Goal: Information Seeking & Learning: Learn about a topic

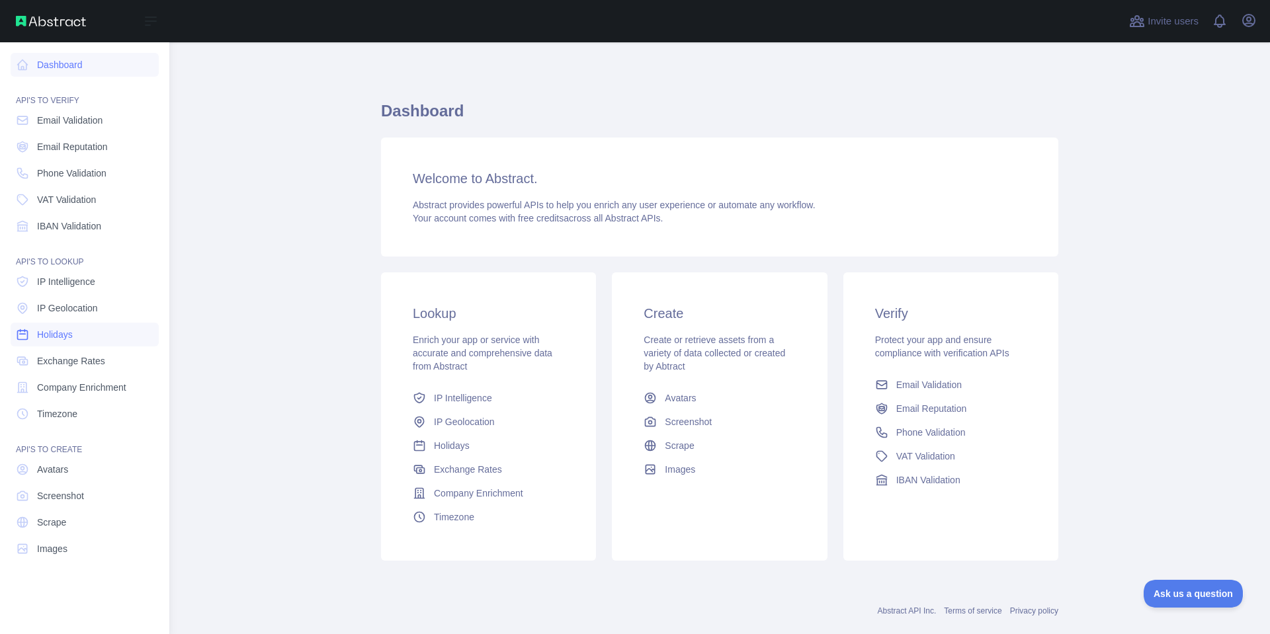
click at [73, 333] on span "Holidays" at bounding box center [55, 334] width 36 height 13
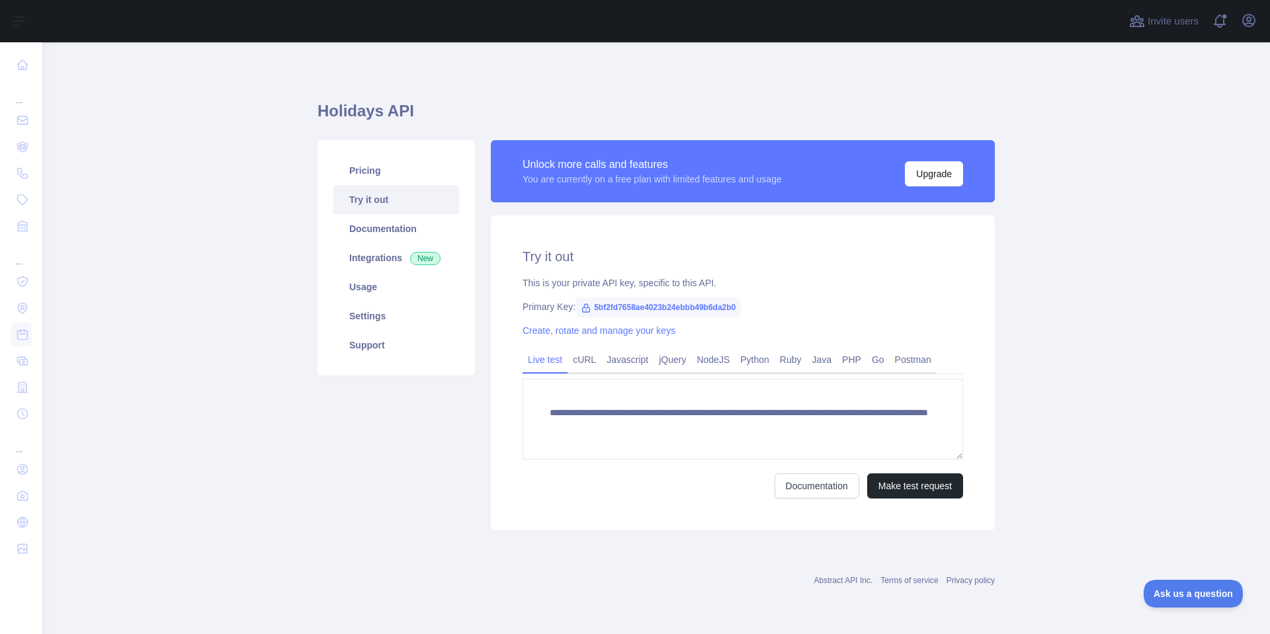
click at [616, 305] on span "5bf2fd7658ae4023b24ebbb49b6da2b0" at bounding box center [657, 308] width 165 height 20
click at [644, 300] on span "5bf2fd7658ae4023b24ebbb49b6da2b0" at bounding box center [657, 308] width 165 height 20
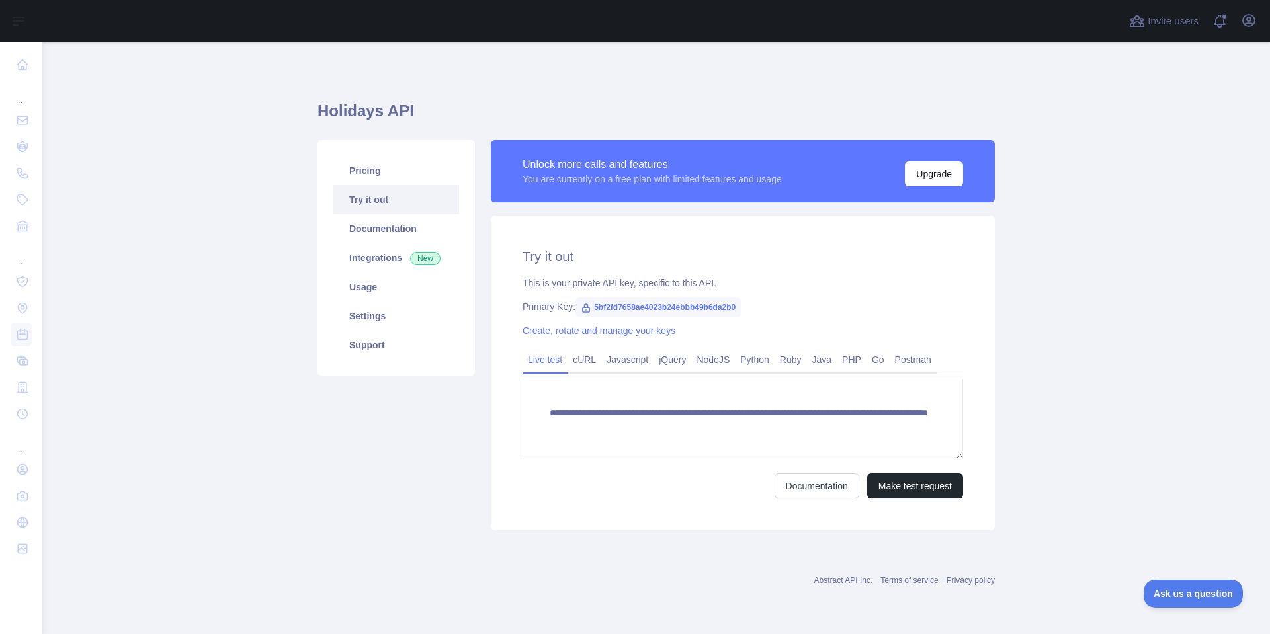
click at [620, 300] on span "5bf2fd7658ae4023b24ebbb49b6da2b0" at bounding box center [657, 308] width 165 height 20
click at [632, 308] on span "5bf2fd7658ae4023b24ebbb49b6da2b0" at bounding box center [657, 308] width 165 height 20
copy span "5bf2fd7658ae4023b24ebbb49b6da2b0"
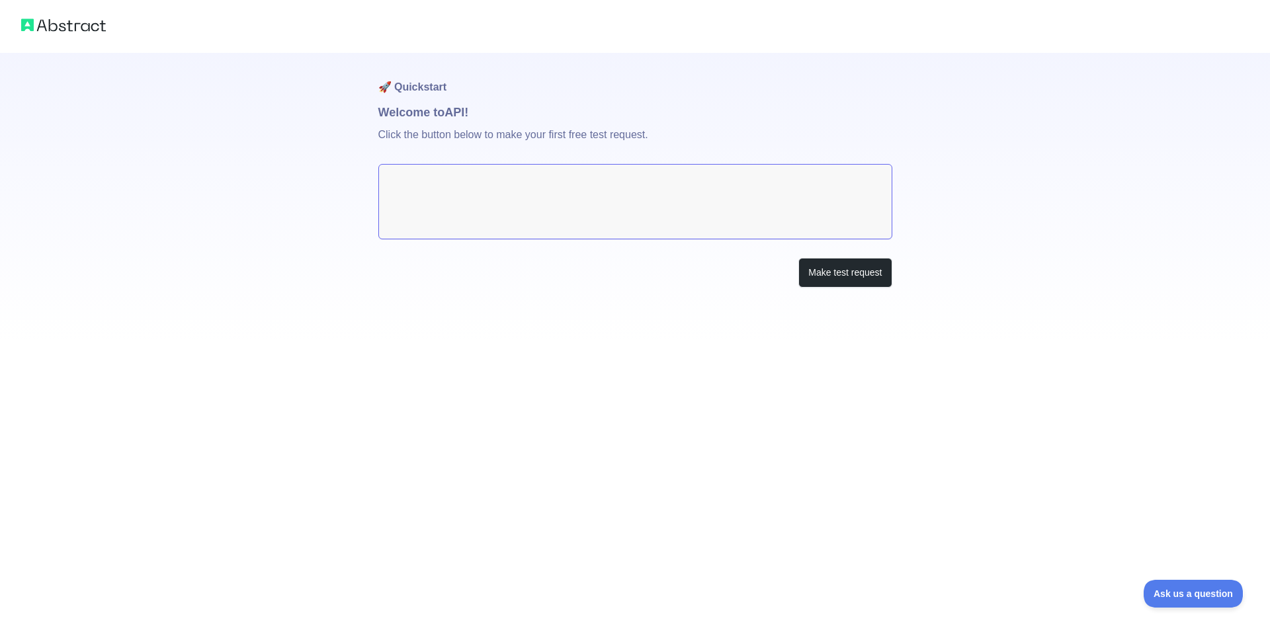
click at [46, 23] on img at bounding box center [63, 25] width 85 height 19
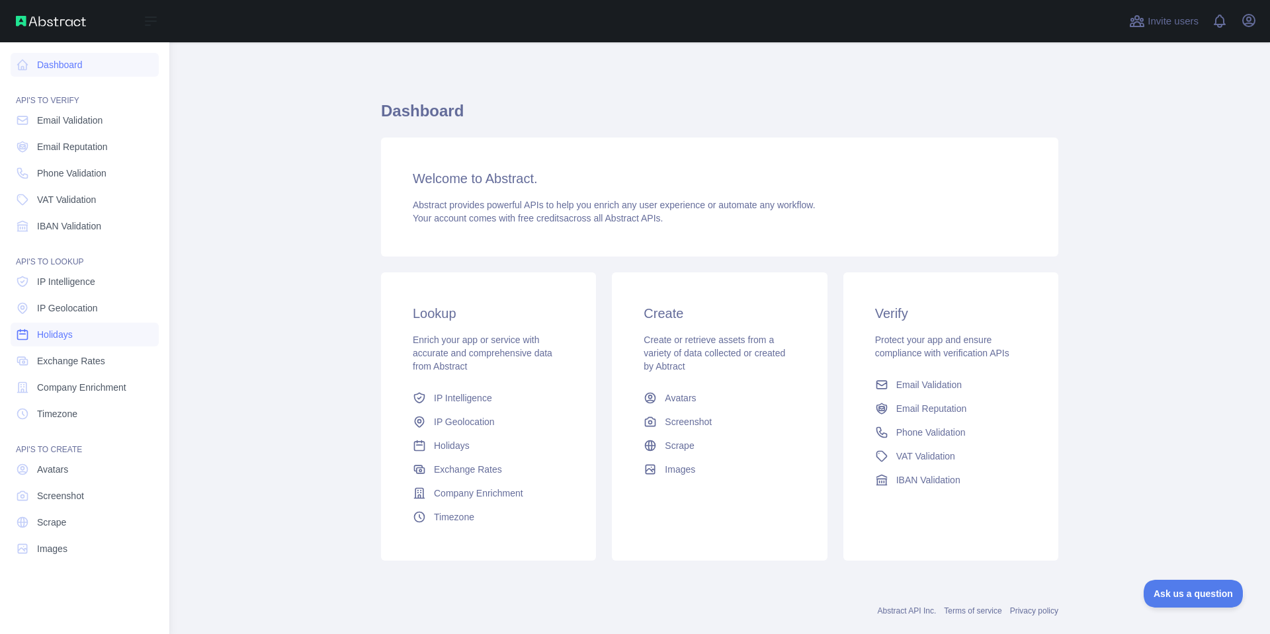
click at [87, 341] on link "Holidays" at bounding box center [85, 335] width 148 height 24
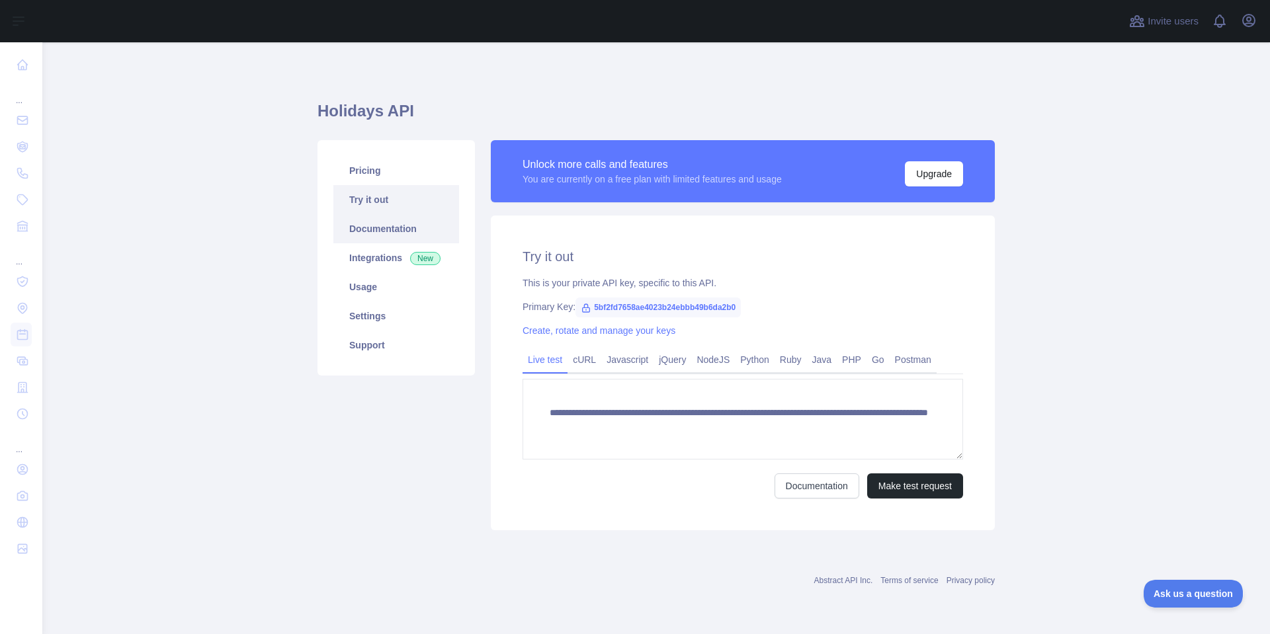
click at [399, 237] on link "Documentation" at bounding box center [396, 228] width 126 height 29
click at [399, 259] on link "Integrations New" at bounding box center [396, 257] width 126 height 29
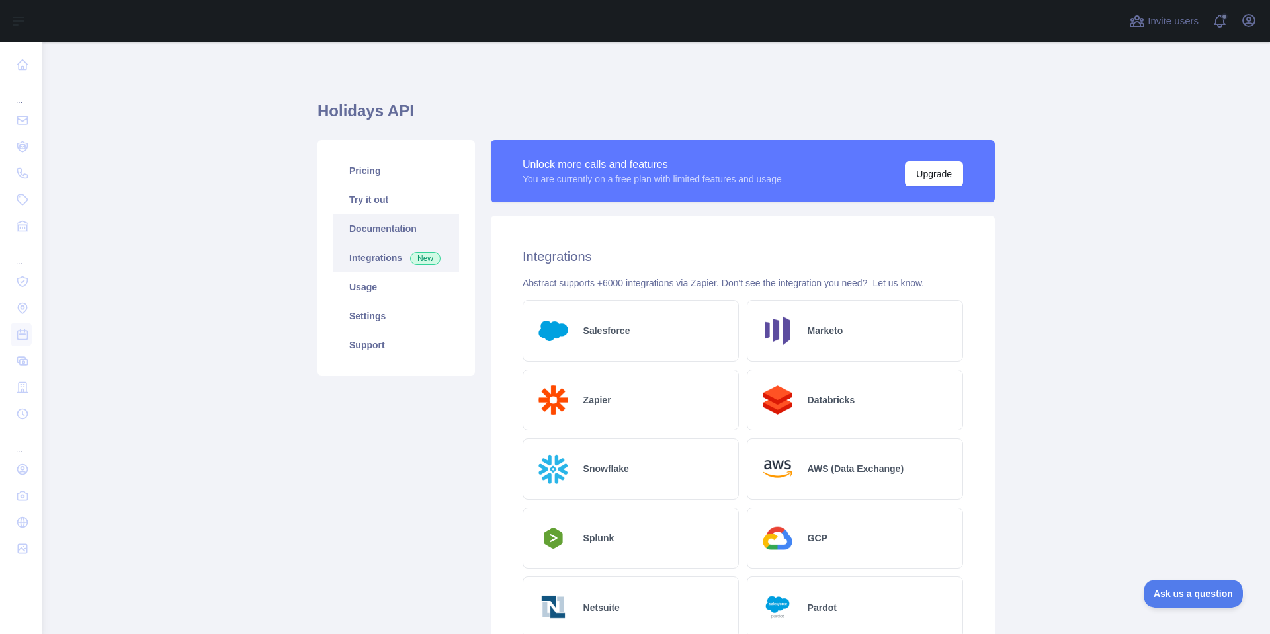
click at [428, 230] on link "Documentation" at bounding box center [396, 228] width 126 height 29
click at [366, 318] on link "Settings" at bounding box center [396, 316] width 126 height 29
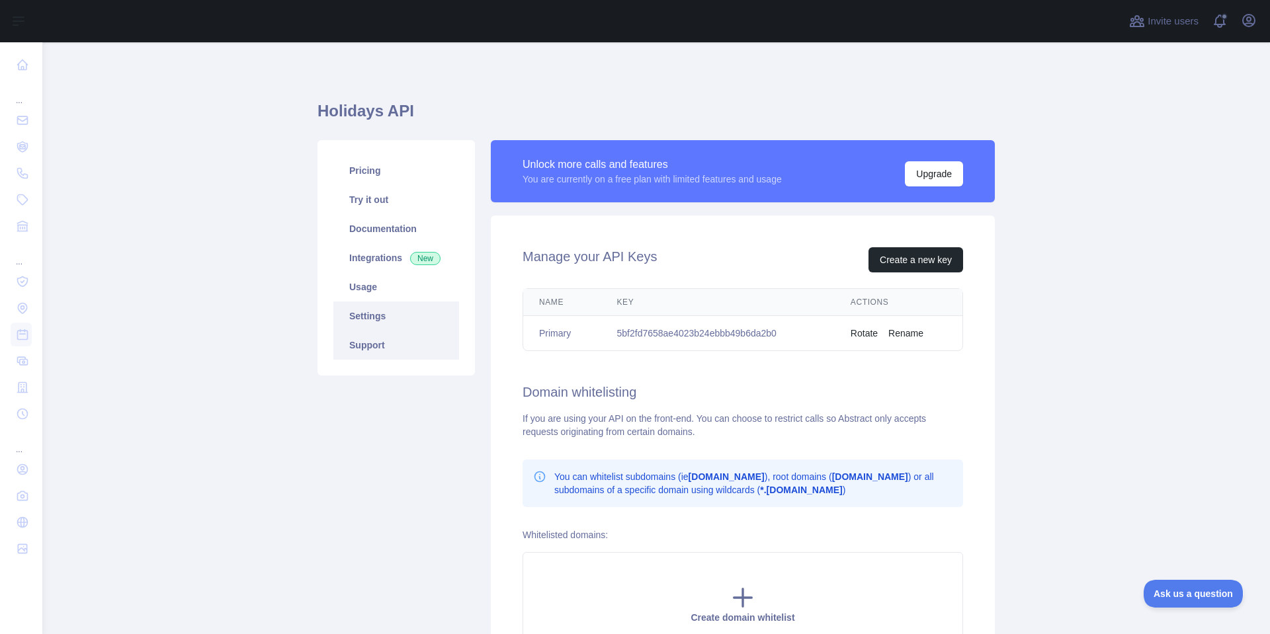
click at [375, 339] on link "Support" at bounding box center [396, 345] width 126 height 29
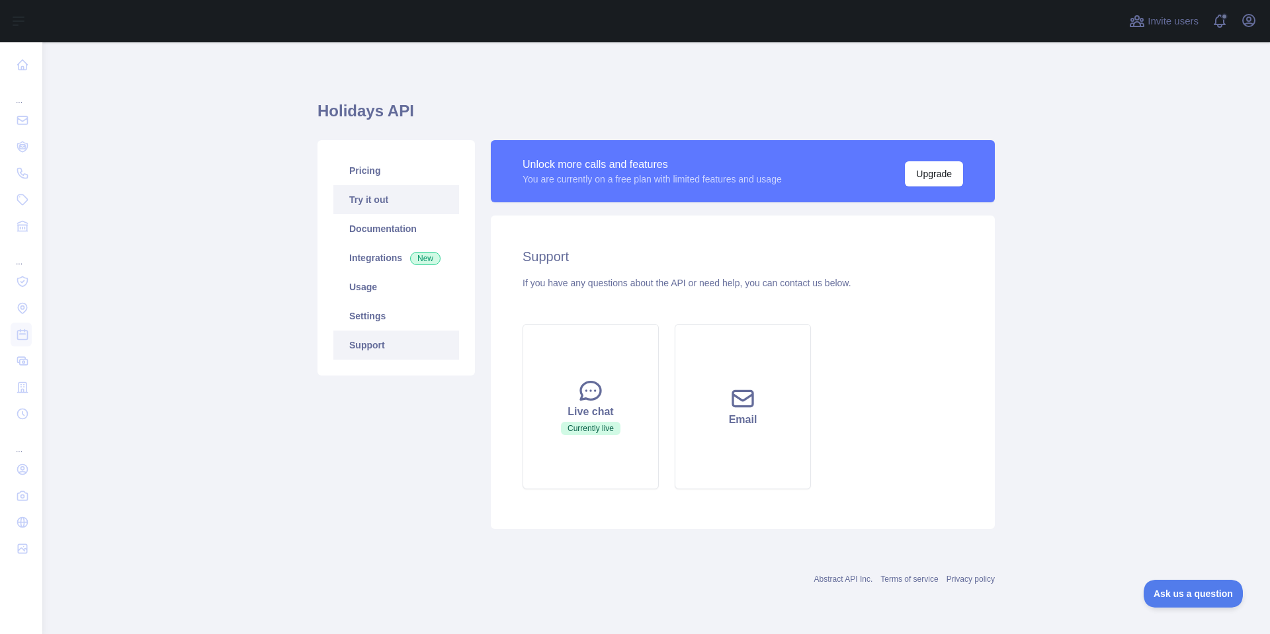
click at [397, 204] on link "Try it out" at bounding box center [396, 199] width 126 height 29
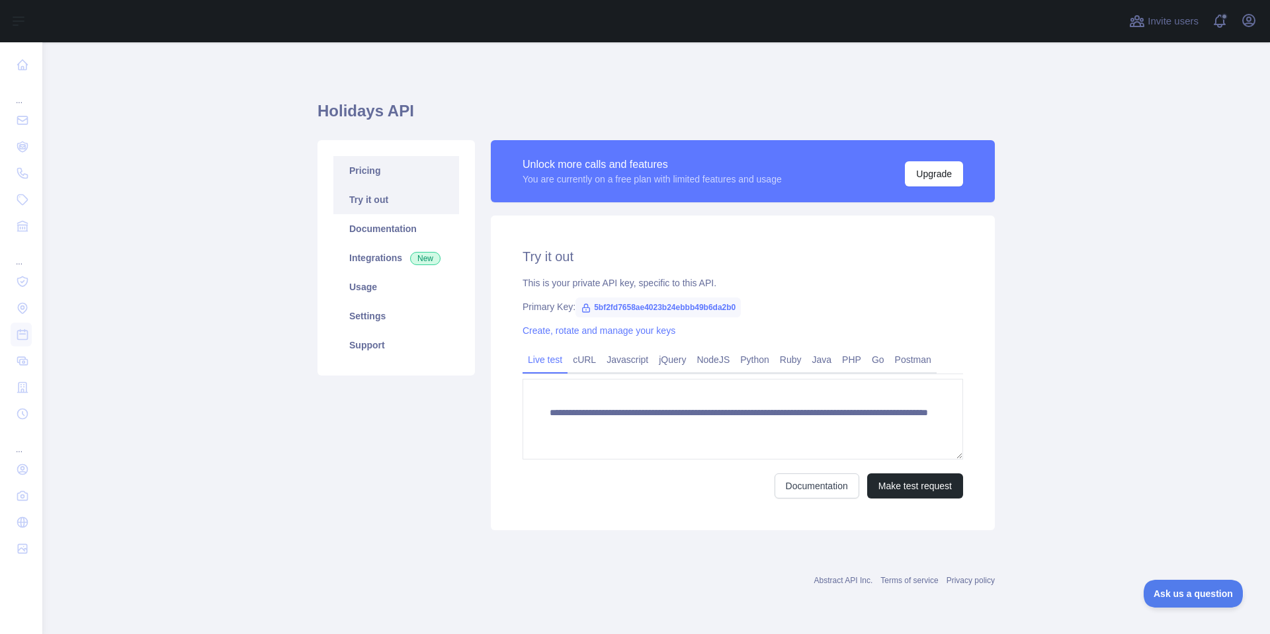
click at [397, 157] on link "Pricing" at bounding box center [396, 170] width 126 height 29
